Goal: Task Accomplishment & Management: Manage account settings

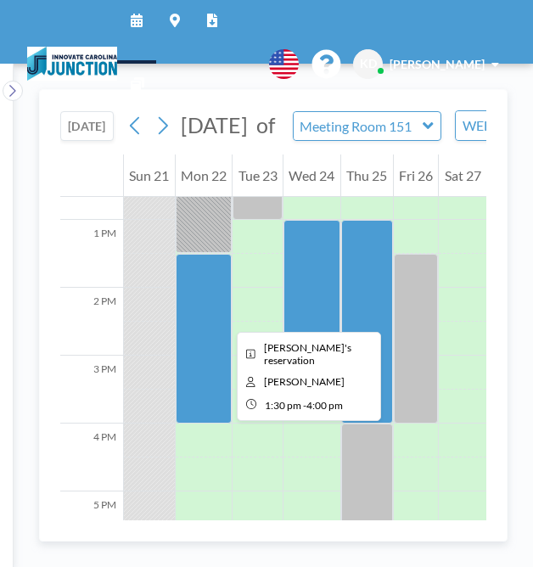
scroll to position [861, 0]
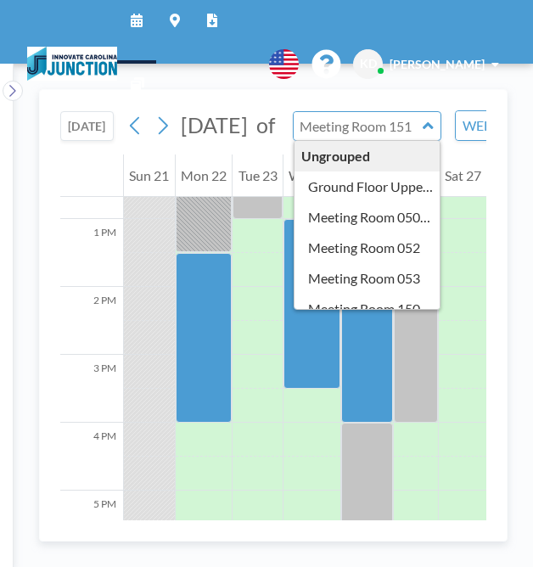
click at [423, 135] on input "text" at bounding box center [359, 126] width 130 height 28
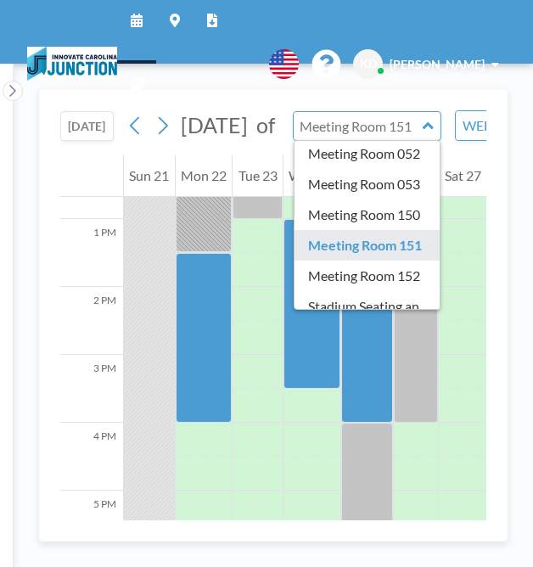
scroll to position [112, 0]
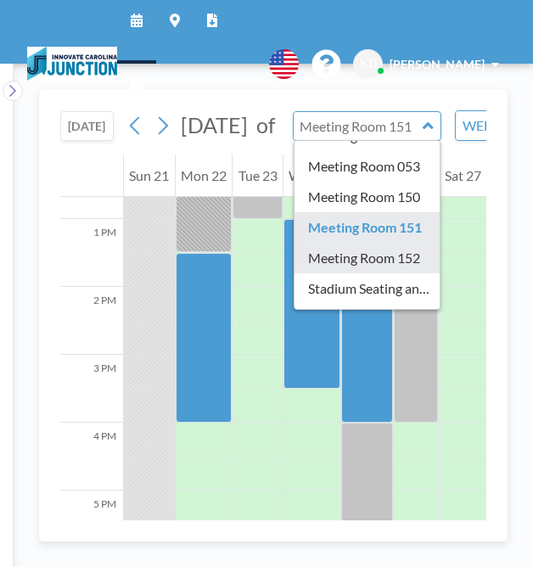
type input "Meeting Room 152"
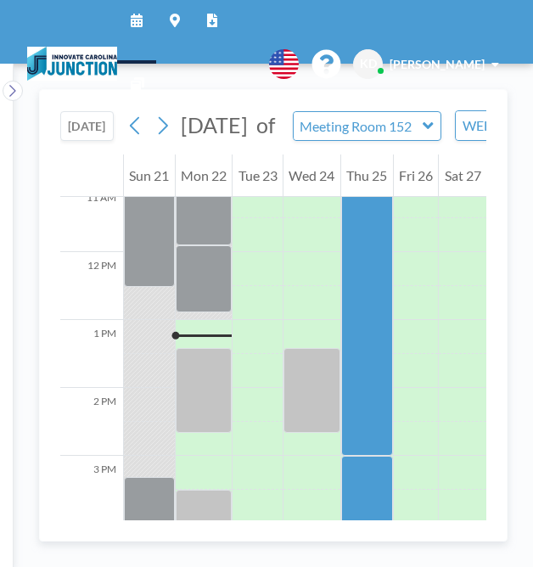
scroll to position [849, 0]
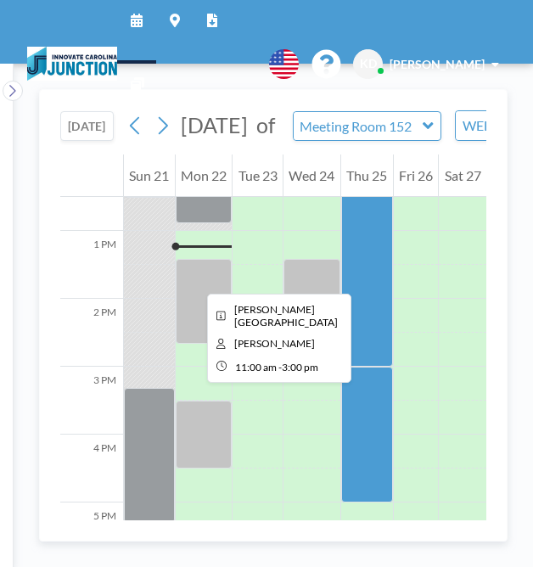
click at [372, 278] on div at bounding box center [367, 231] width 52 height 272
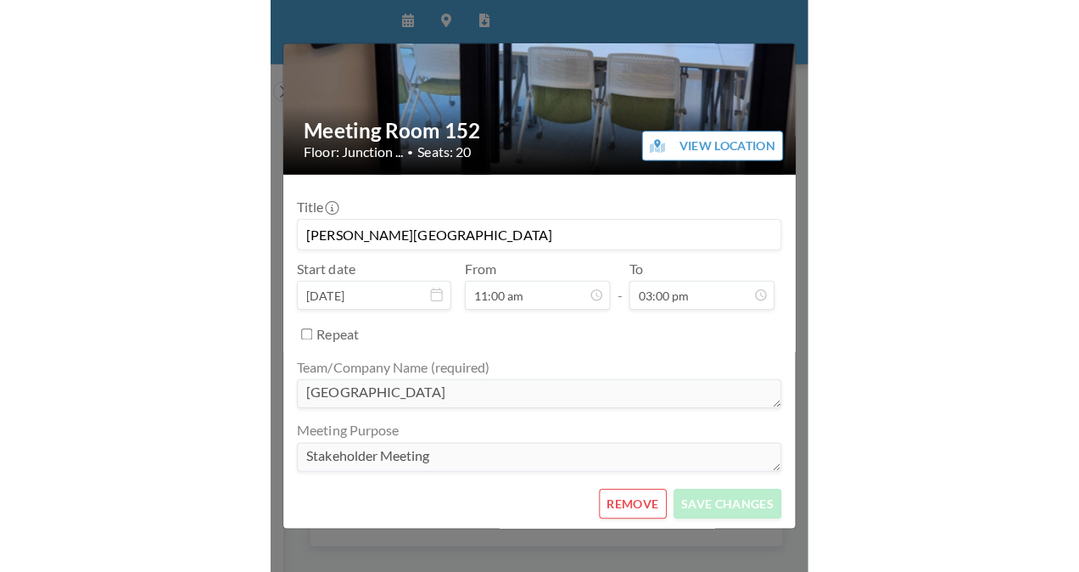
scroll to position [124, 0]
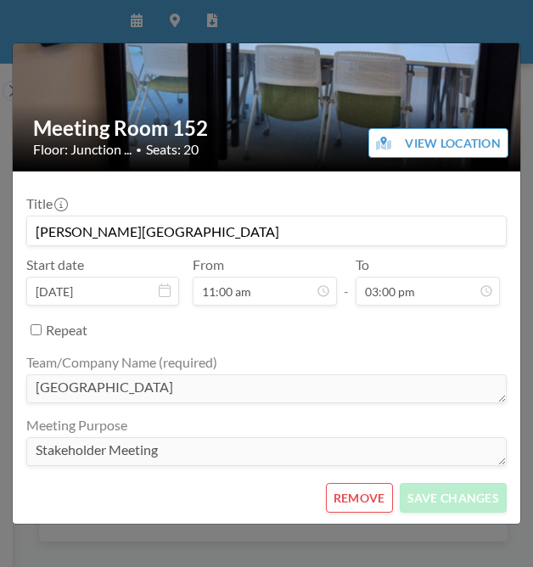
click at [356, 495] on button "REMOVE" at bounding box center [359, 498] width 67 height 30
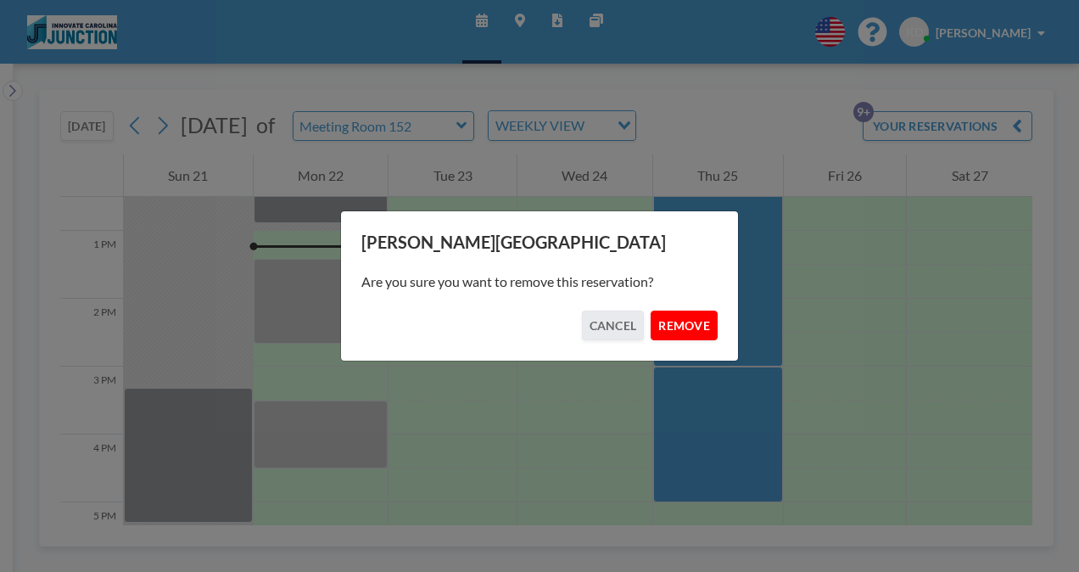
click at [532, 328] on button "REMOVE" at bounding box center [684, 326] width 67 height 30
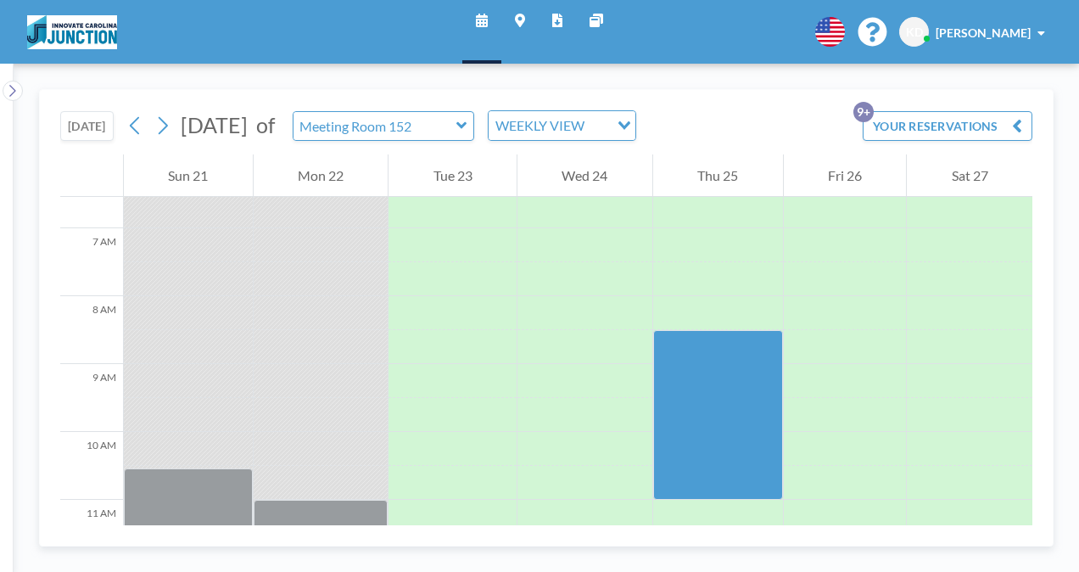
scroll to position [443, 0]
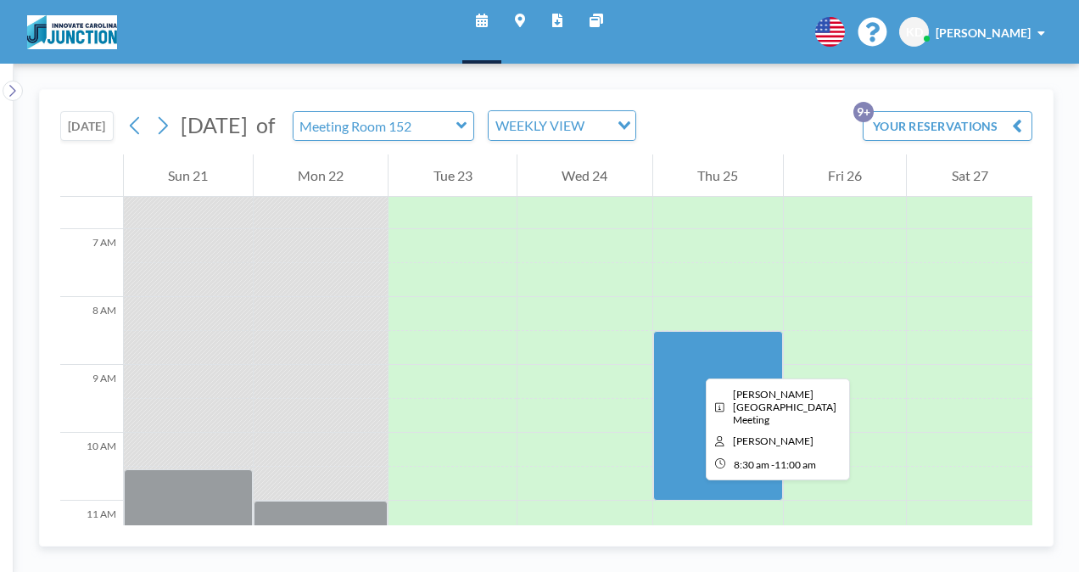
click at [532, 363] on div at bounding box center [718, 416] width 130 height 170
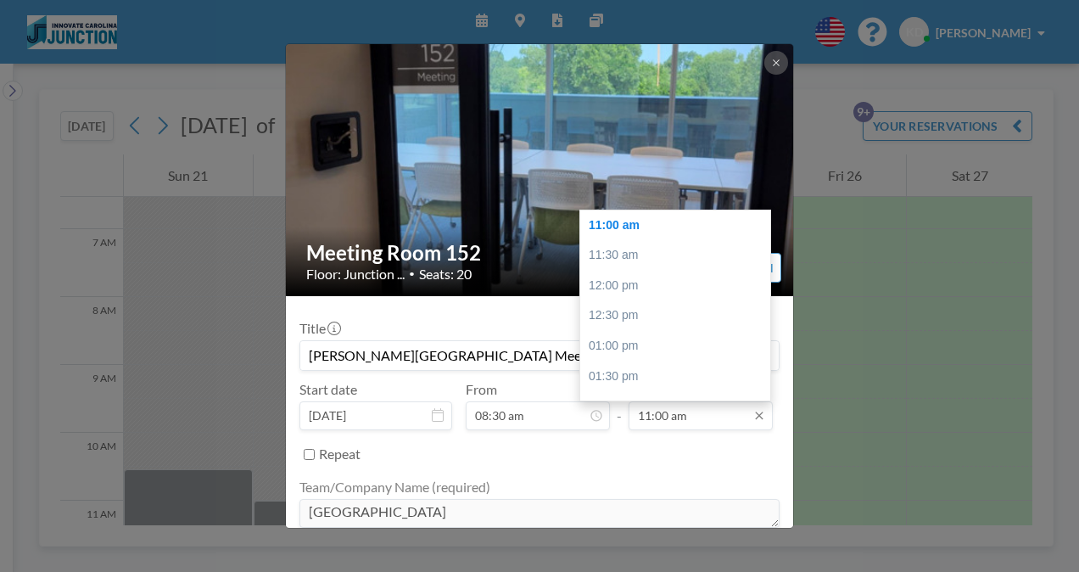
scroll to position [121, 0]
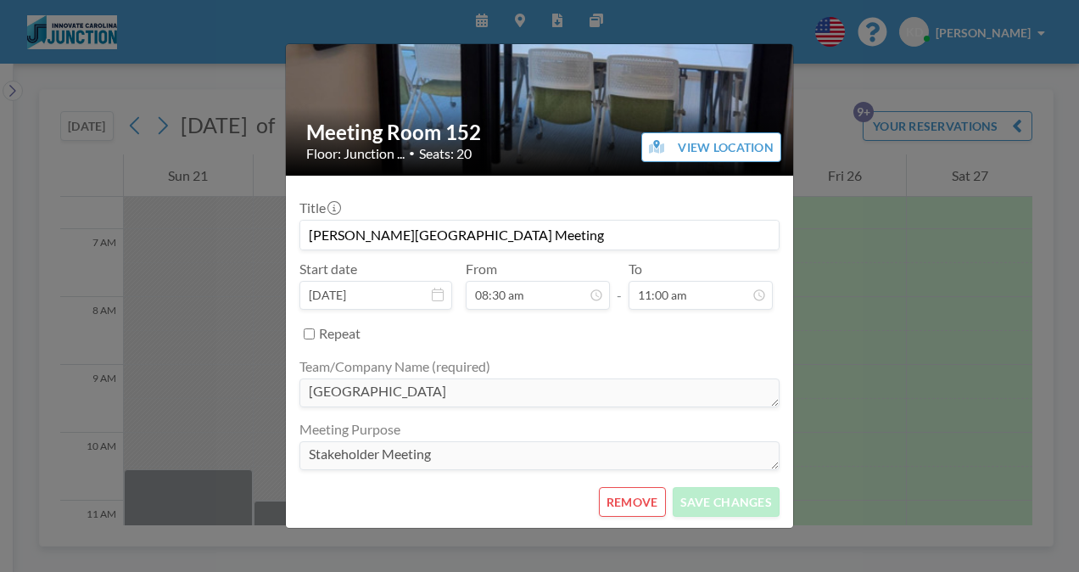
click at [532, 491] on button "REMOVE" at bounding box center [632, 502] width 67 height 30
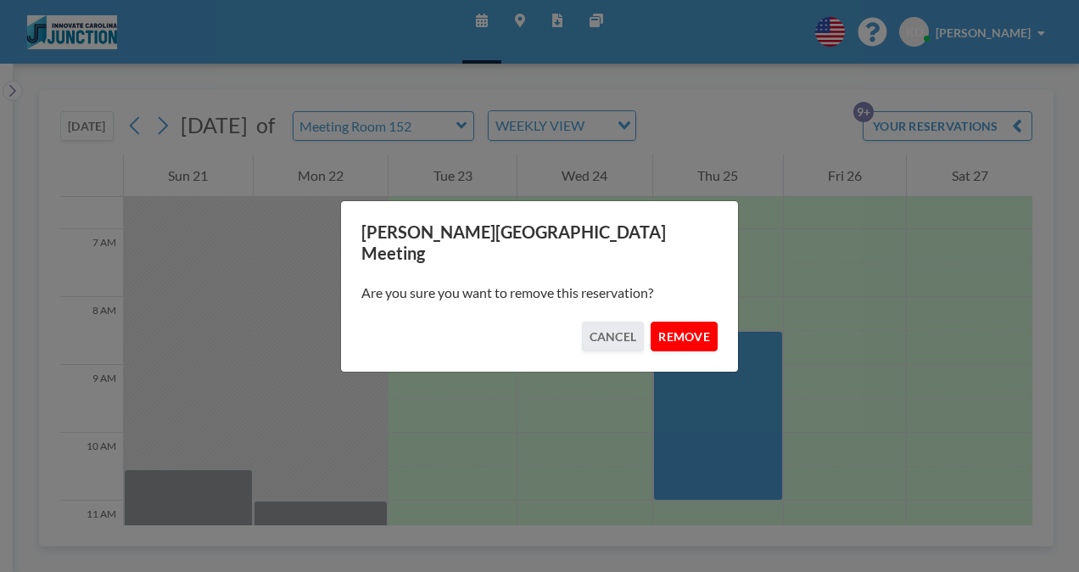
click at [532, 322] on button "REMOVE" at bounding box center [684, 337] width 67 height 30
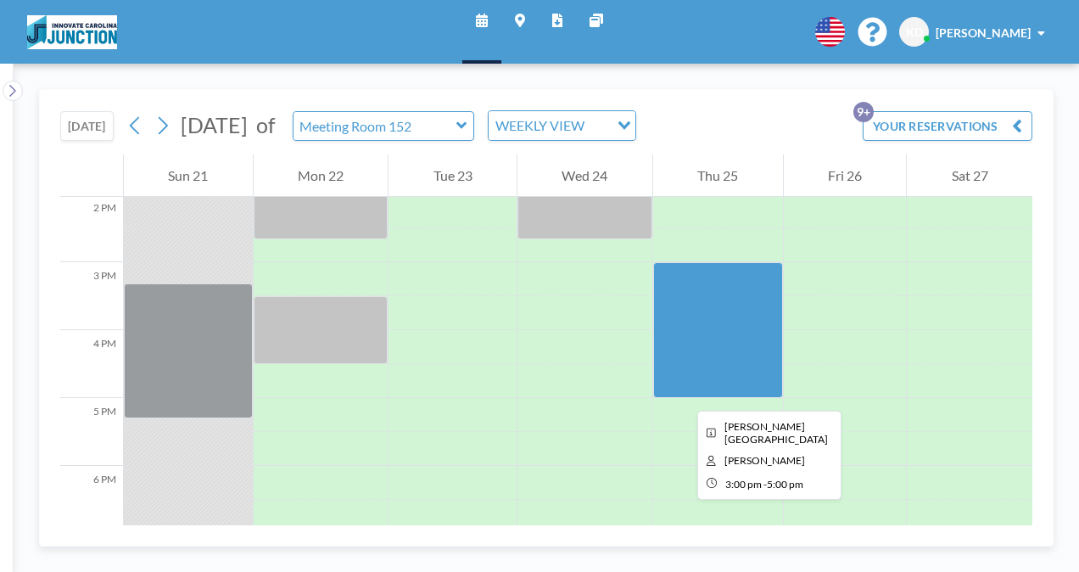
scroll to position [905, 0]
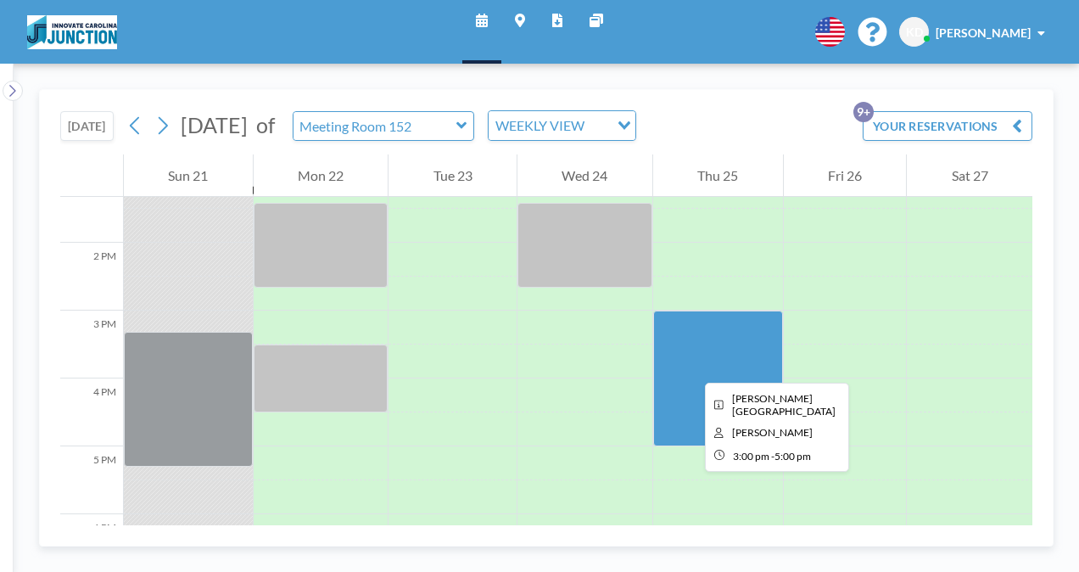
click at [532, 367] on div at bounding box center [718, 379] width 130 height 136
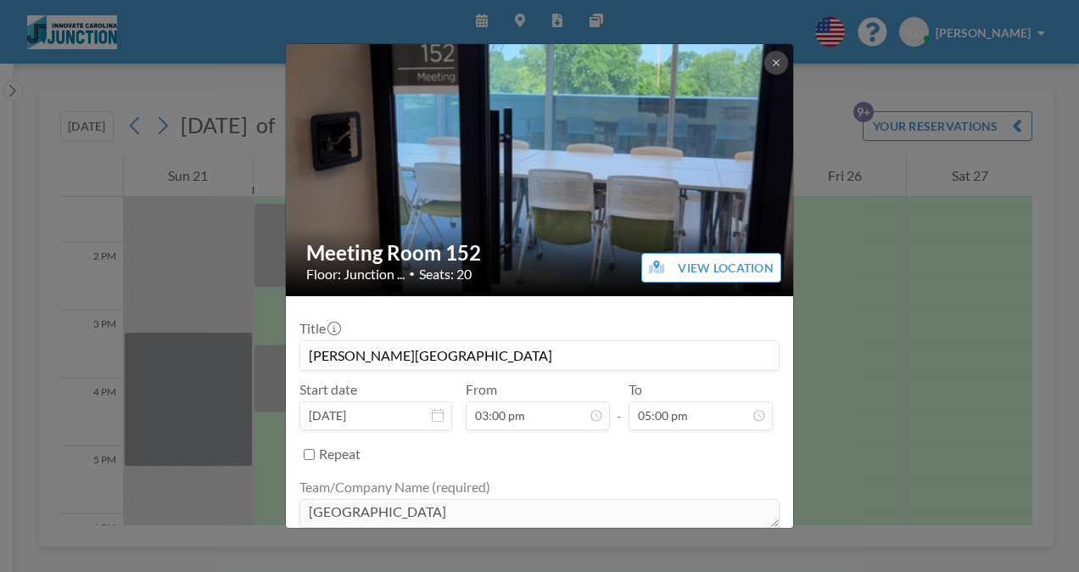
scroll to position [121, 0]
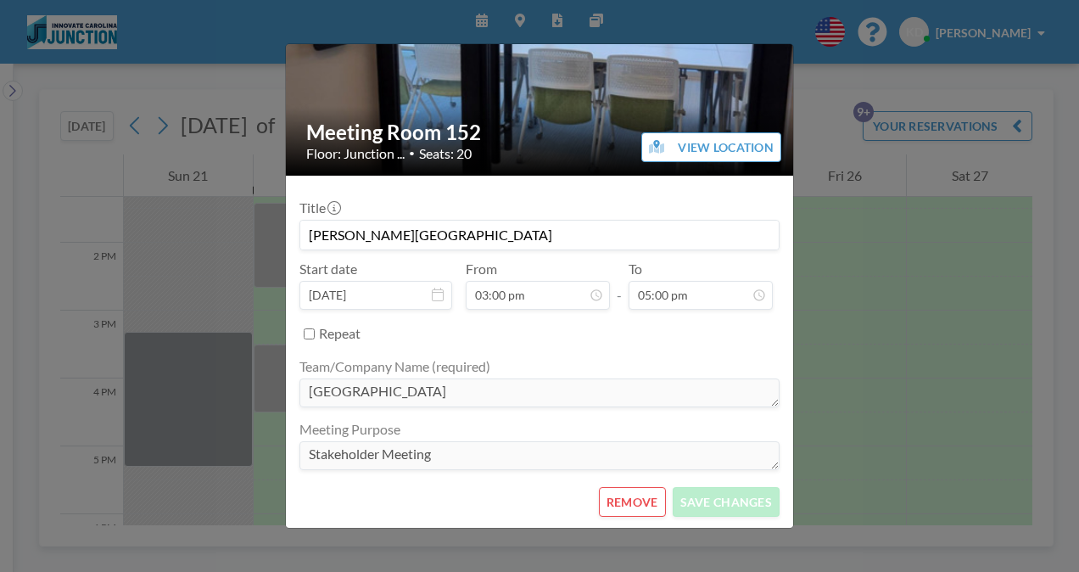
click at [532, 508] on button "REMOVE" at bounding box center [632, 502] width 67 height 30
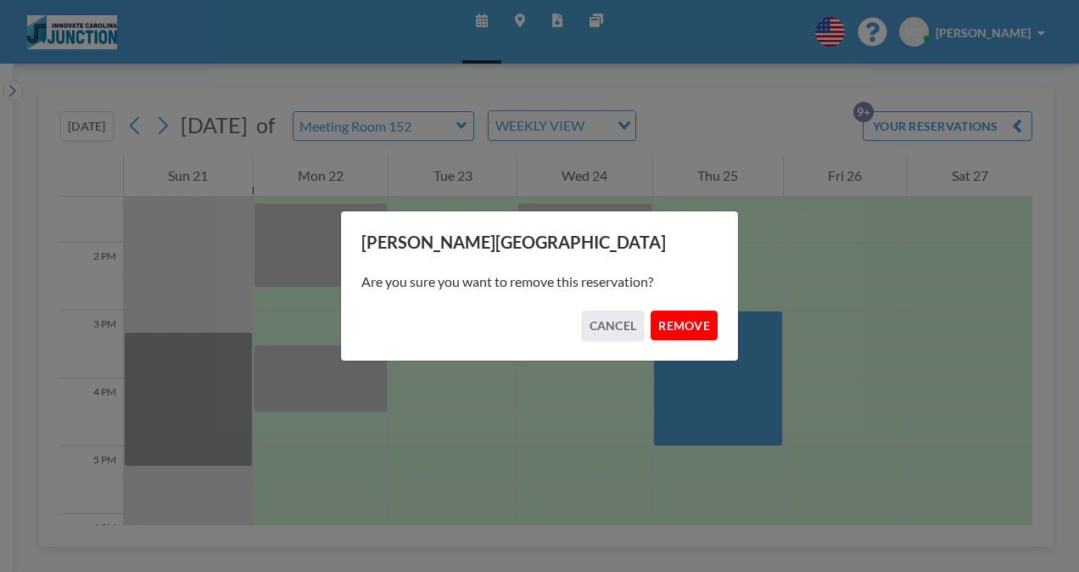
click at [532, 324] on button "REMOVE" at bounding box center [684, 326] width 67 height 30
